Goal: Book appointment/travel/reservation

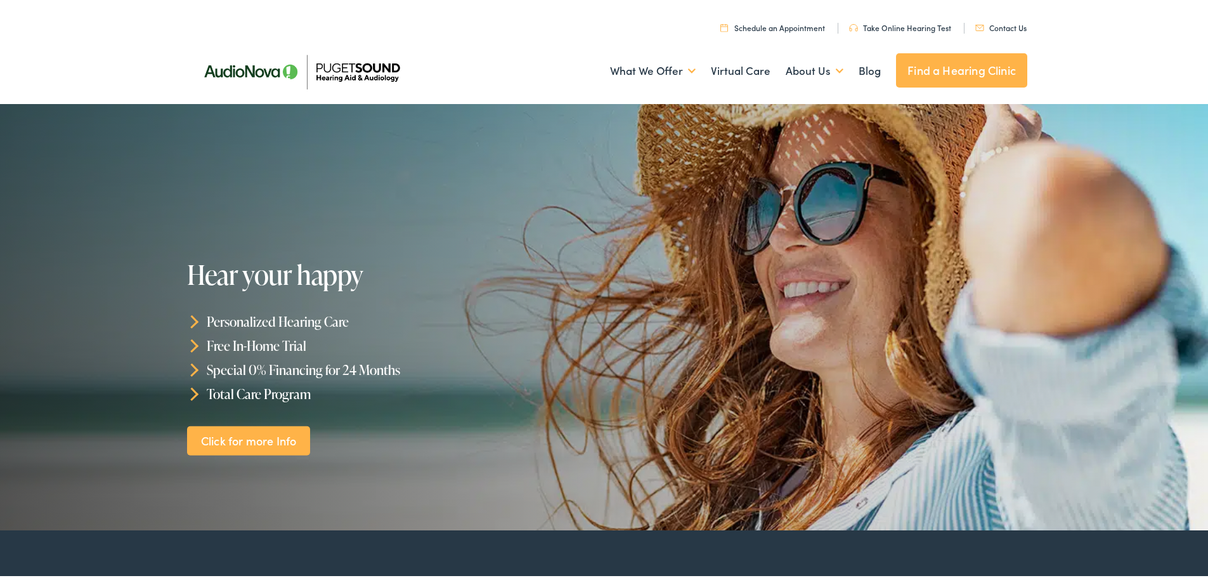
click at [753, 25] on link "Schedule an Appointment" at bounding box center [773, 25] width 105 height 11
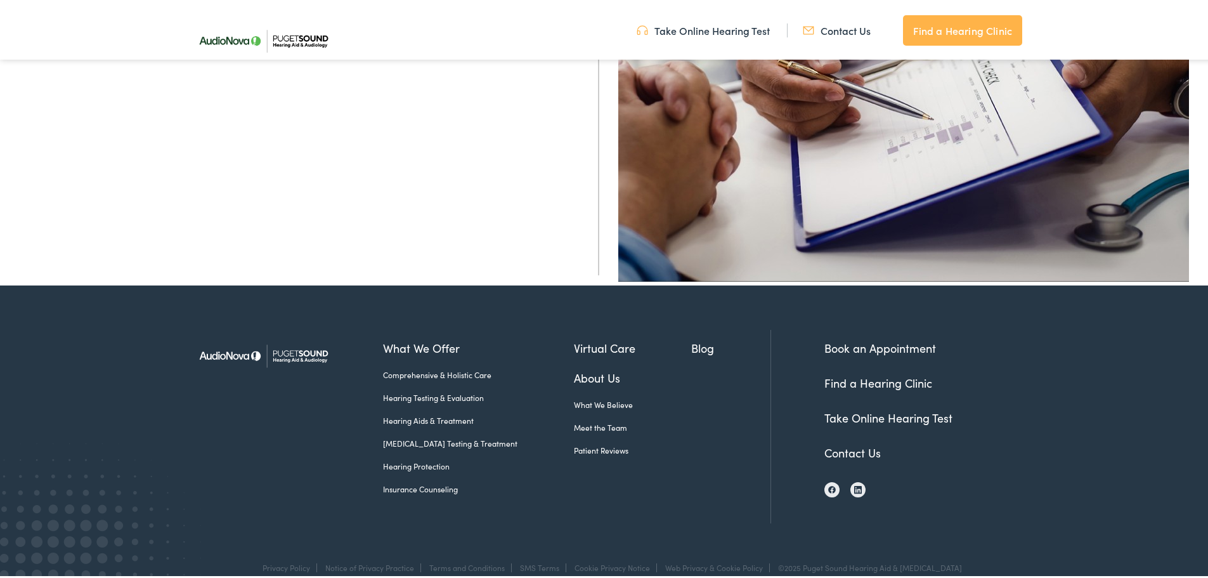
scroll to position [507, 0]
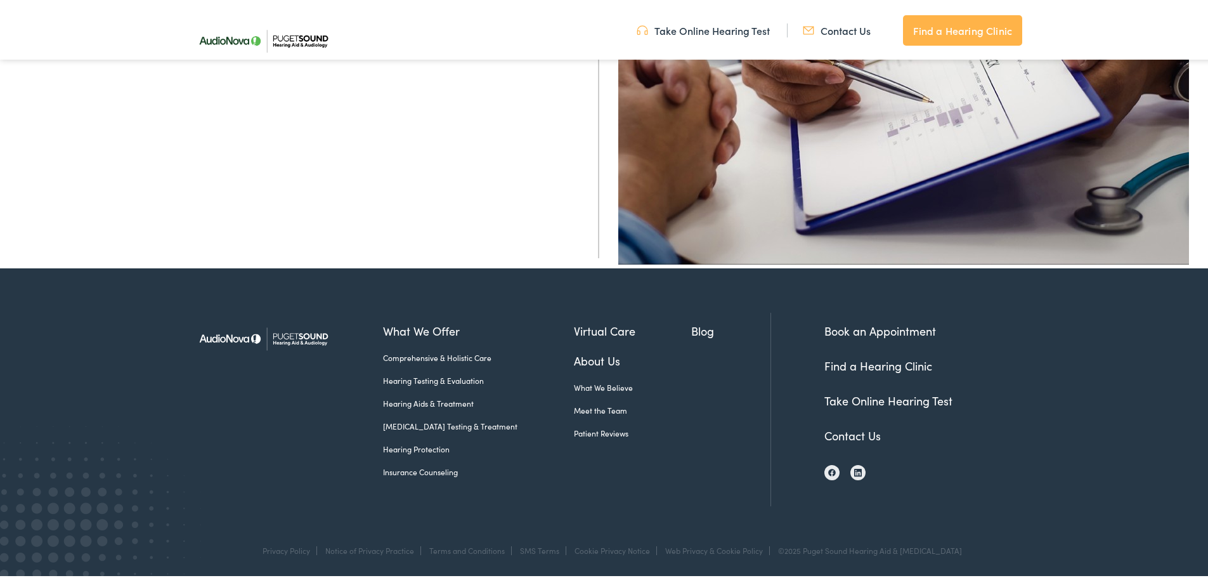
click at [852, 436] on link "Contact Us" at bounding box center [853, 433] width 56 height 16
